Goal: Find specific page/section: Find specific page/section

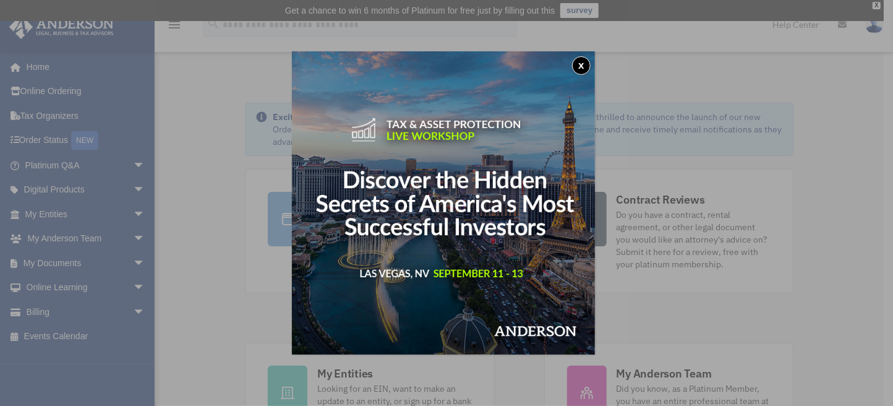
click at [101, 212] on div "x" at bounding box center [446, 203] width 893 height 406
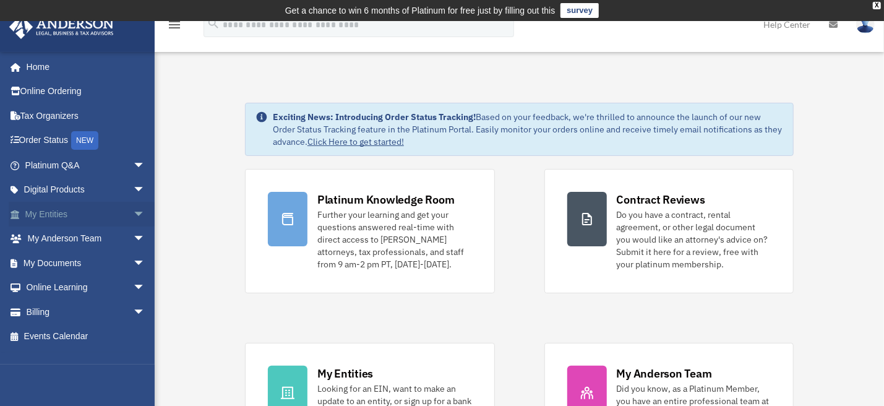
click at [133, 212] on span "arrow_drop_down" at bounding box center [145, 214] width 25 height 25
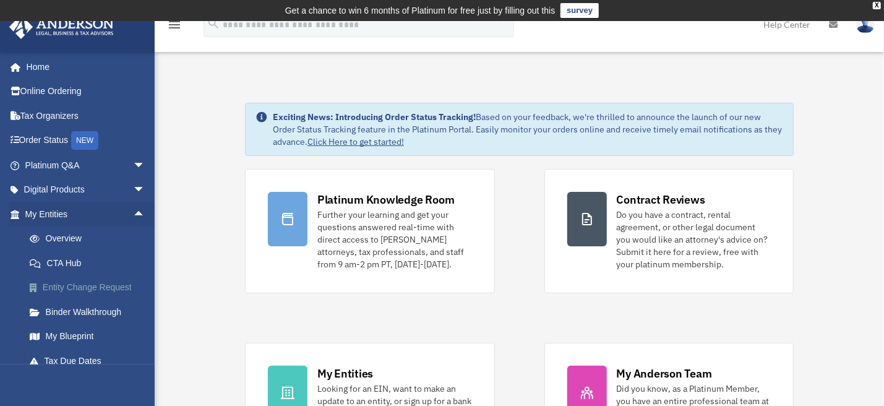
scroll to position [62, 0]
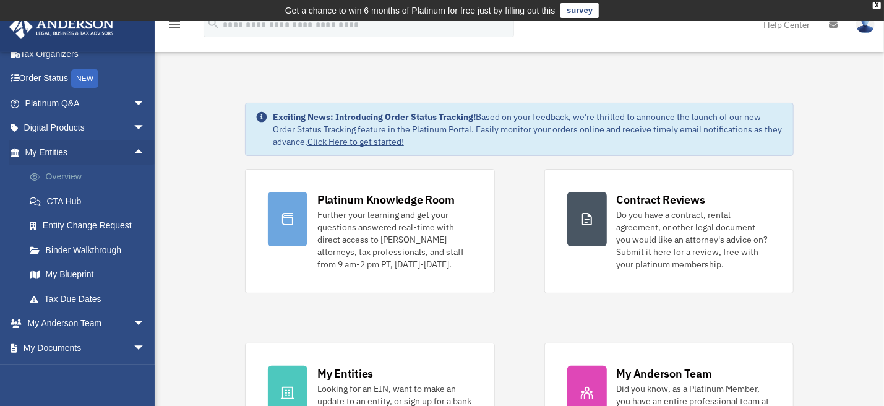
click at [64, 176] on link "Overview" at bounding box center [90, 177] width 147 height 25
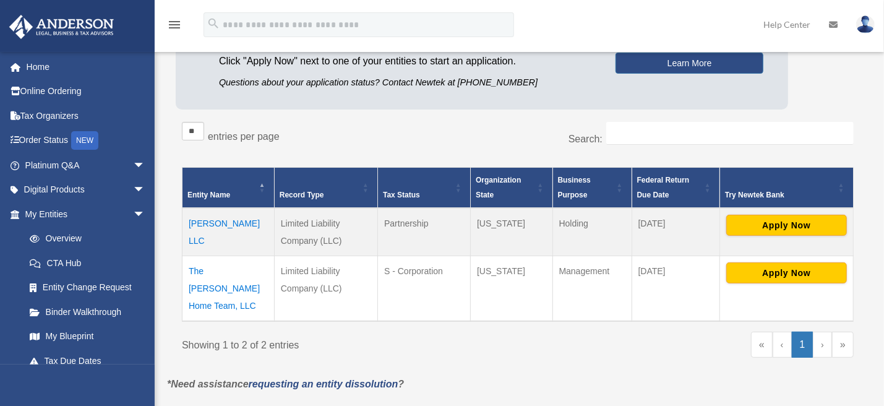
scroll to position [198, 0]
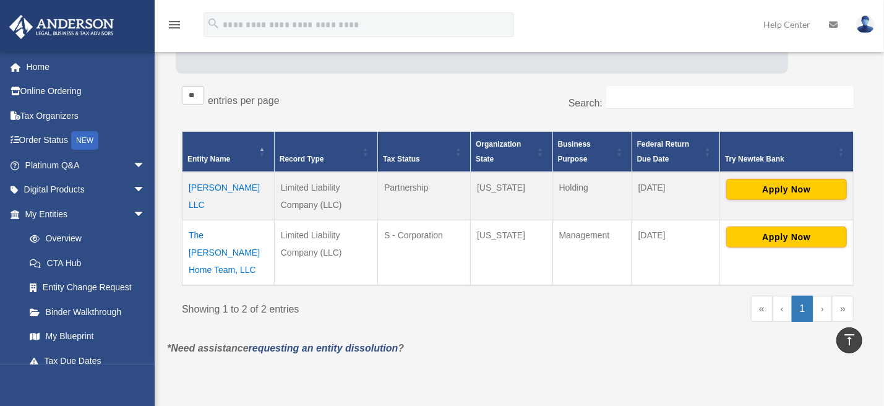
click at [226, 234] on td "The [PERSON_NAME] Home Team, LLC" at bounding box center [228, 253] width 92 height 66
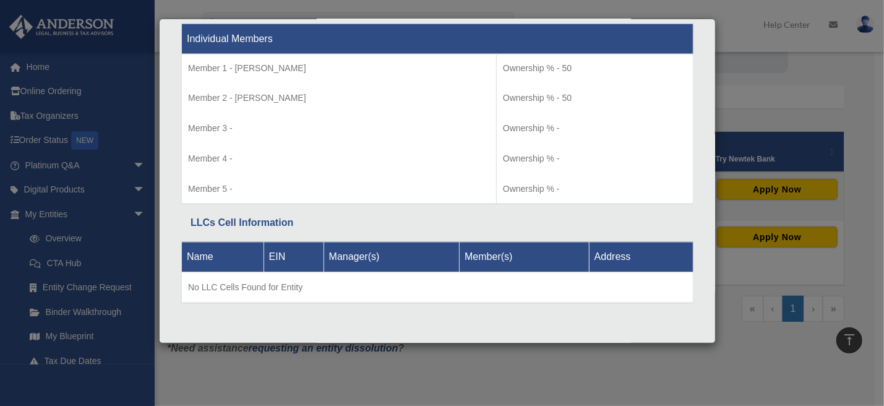
scroll to position [1299, 0]
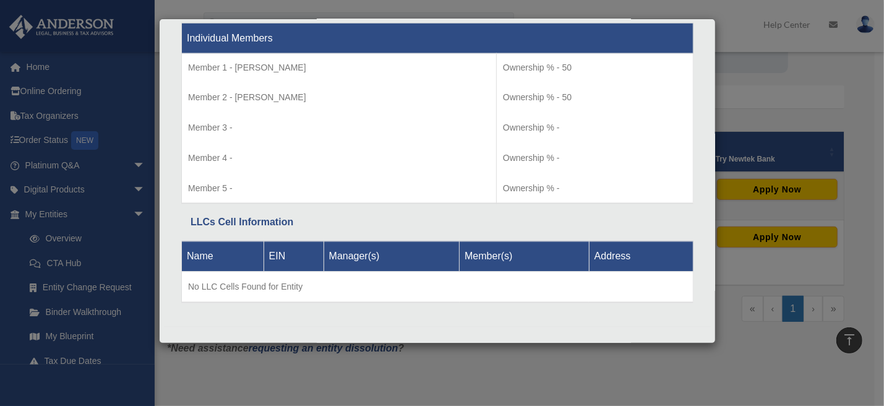
click at [817, 74] on div "Details × Articles Sent Organizational Date" at bounding box center [442, 203] width 884 height 406
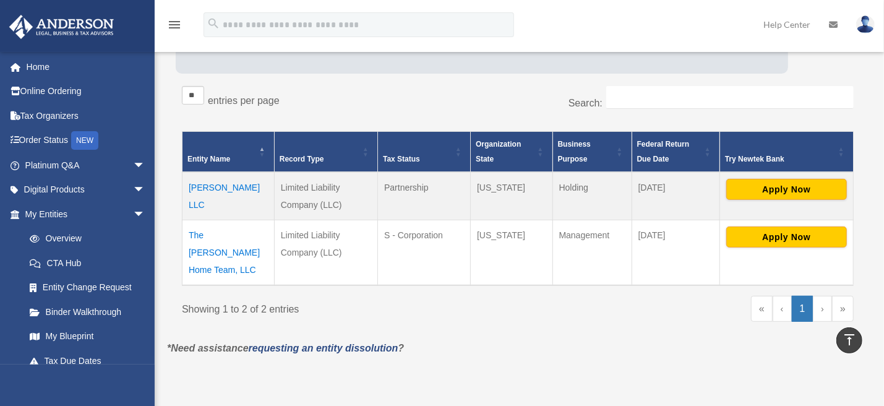
click at [224, 187] on td "[PERSON_NAME] LLC" at bounding box center [228, 196] width 92 height 48
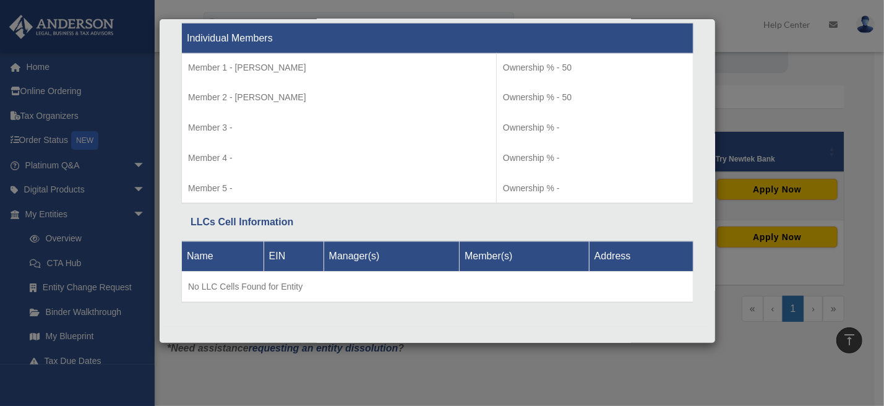
click at [747, 29] on div "Details × Articles Sent Organizational Date" at bounding box center [442, 203] width 884 height 406
